Goal: Information Seeking & Learning: Find specific fact

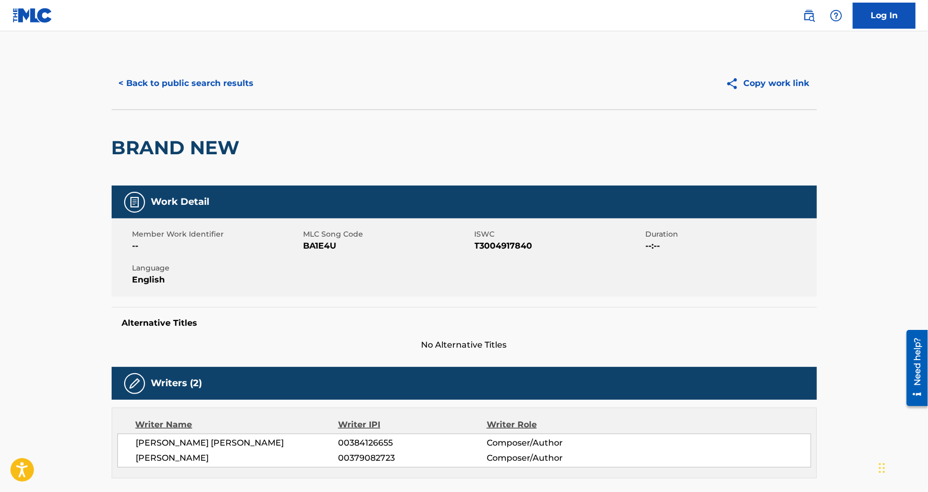
click at [209, 92] on button "< Back to public search results" at bounding box center [187, 83] width 150 height 26
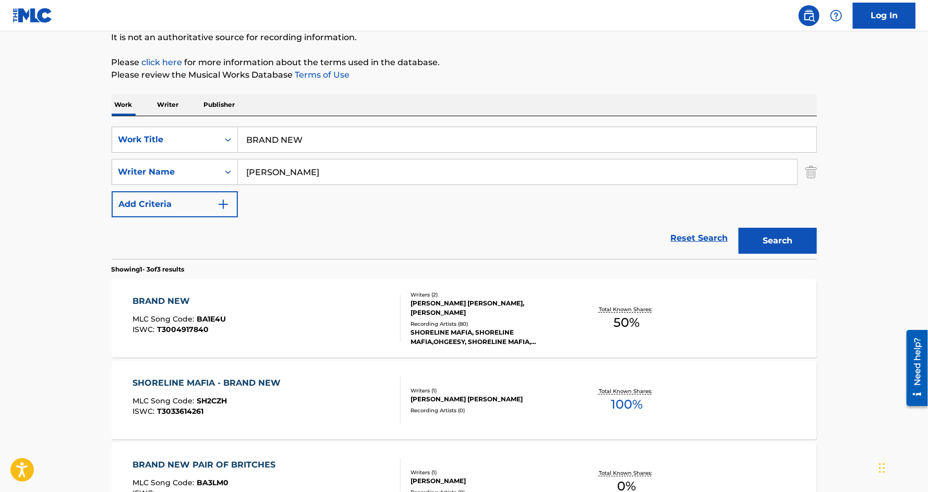
click at [324, 129] on input "BRAND NEW" at bounding box center [527, 139] width 578 height 25
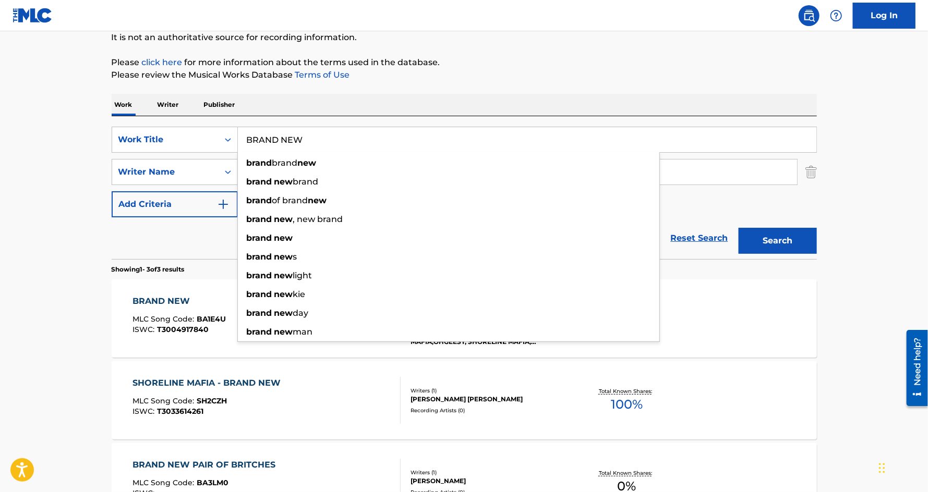
click at [324, 129] on input "BRAND NEW" at bounding box center [527, 139] width 578 height 25
paste input "SIP AGAIN"
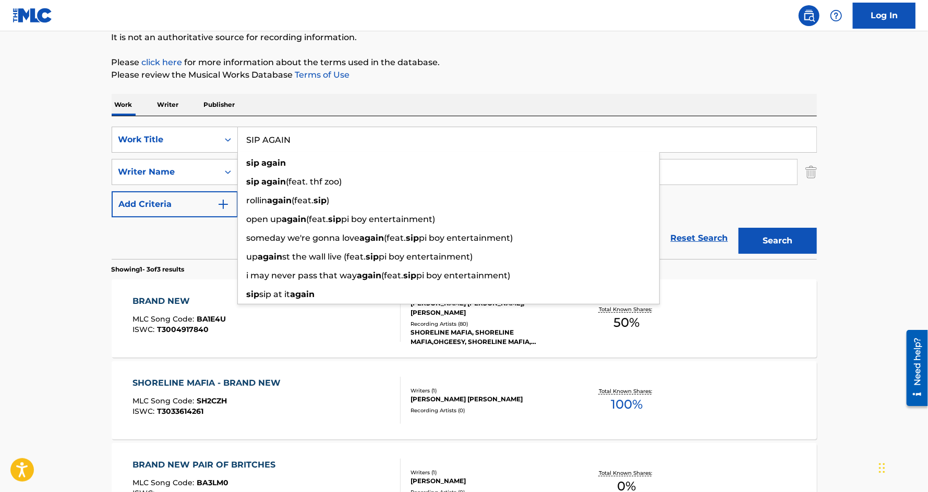
type input "SIP AGAIN"
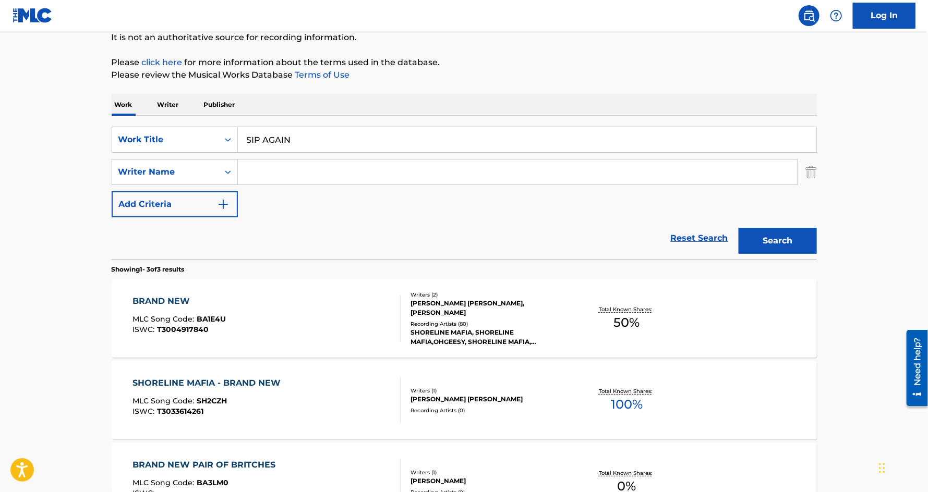
paste input "REECH RWAL"
click at [294, 172] on input "REECH RWAL" at bounding box center [517, 172] width 559 height 25
click at [738, 228] on button "Search" at bounding box center [777, 241] width 78 height 26
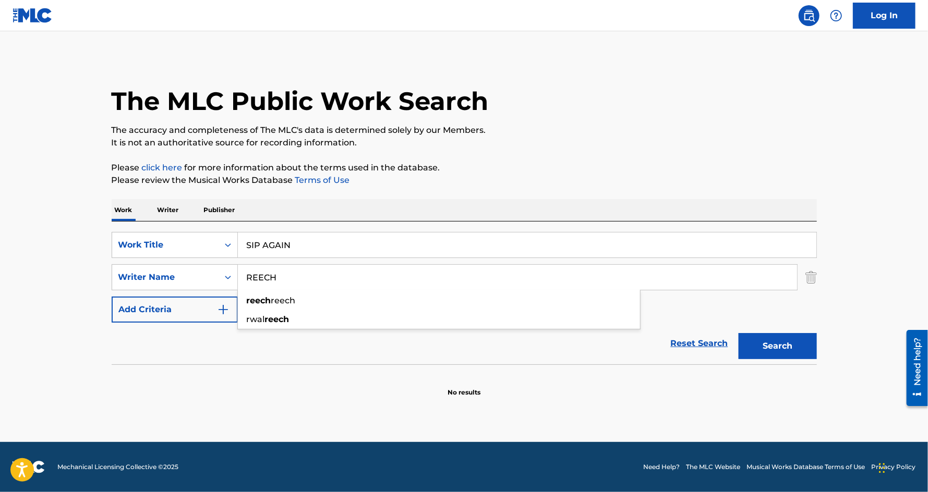
click at [289, 274] on input "REECH" at bounding box center [517, 277] width 559 height 25
paste input "[PERSON_NAME] [PERSON_NAME]"
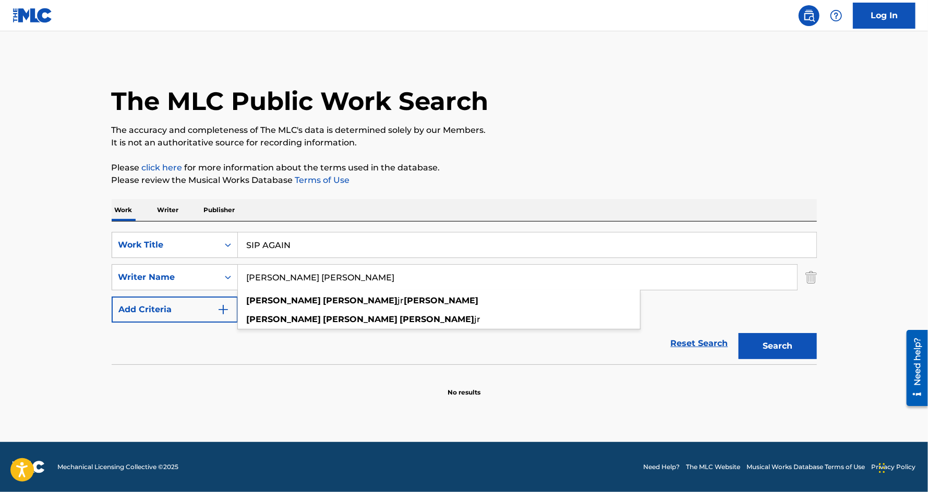
drag, startPoint x: 390, startPoint y: 280, endPoint x: 311, endPoint y: 277, distance: 78.8
click at [311, 277] on input "[PERSON_NAME] [PERSON_NAME]" at bounding box center [517, 277] width 559 height 25
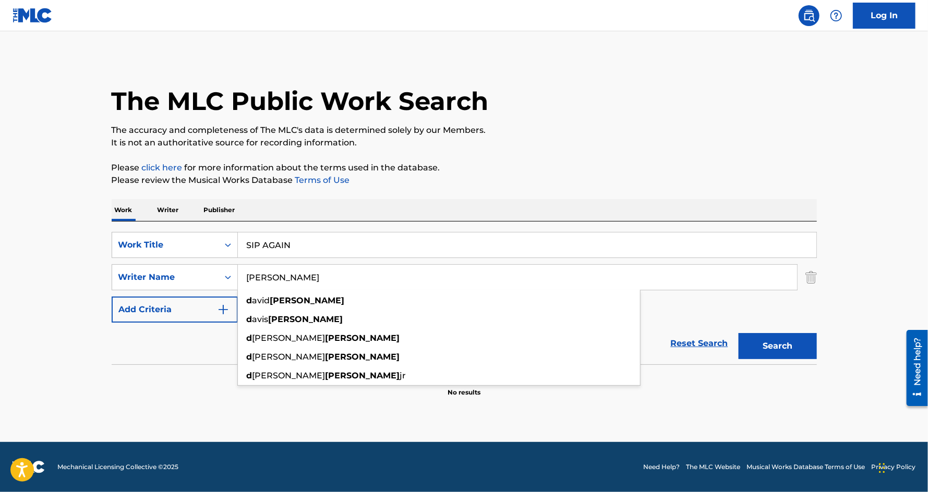
type input "[PERSON_NAME]"
click at [738, 333] on button "Search" at bounding box center [777, 346] width 78 height 26
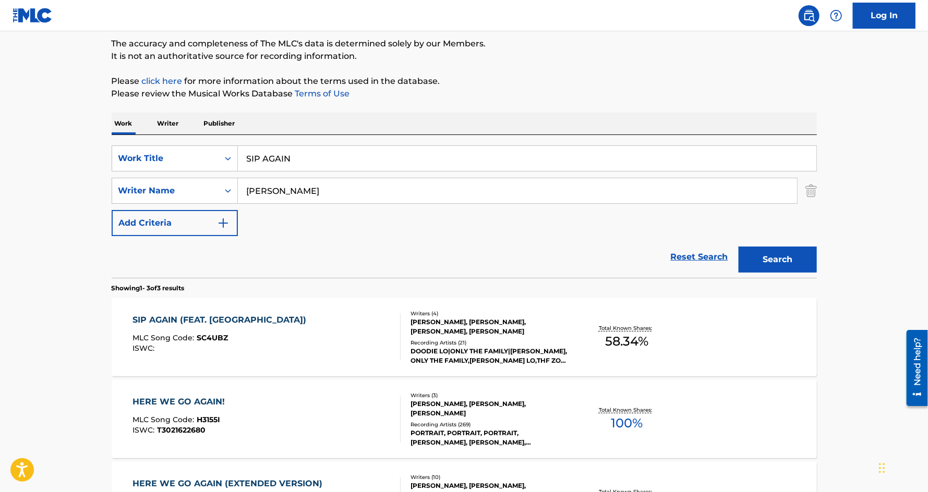
scroll to position [94, 0]
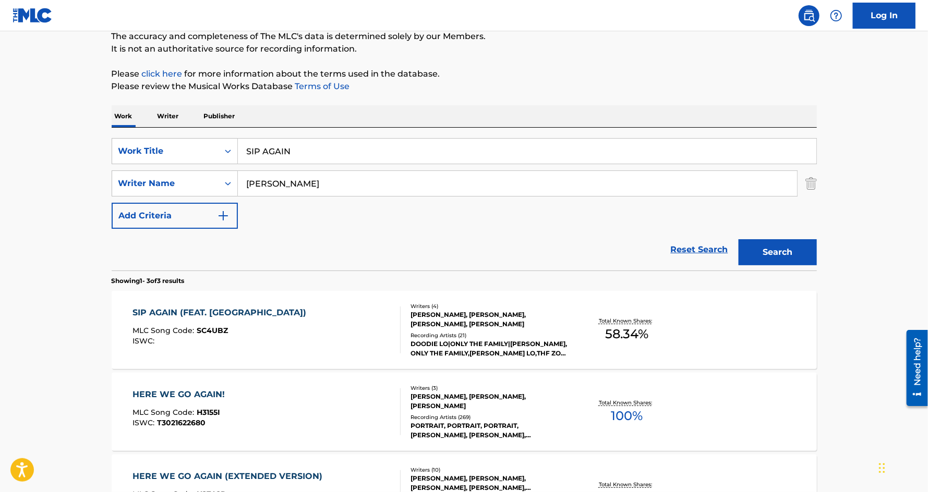
click at [150, 317] on div "SIP AGAIN (FEAT. [GEOGRAPHIC_DATA])" at bounding box center [221, 313] width 179 height 13
